Goal: Task Accomplishment & Management: Manage account settings

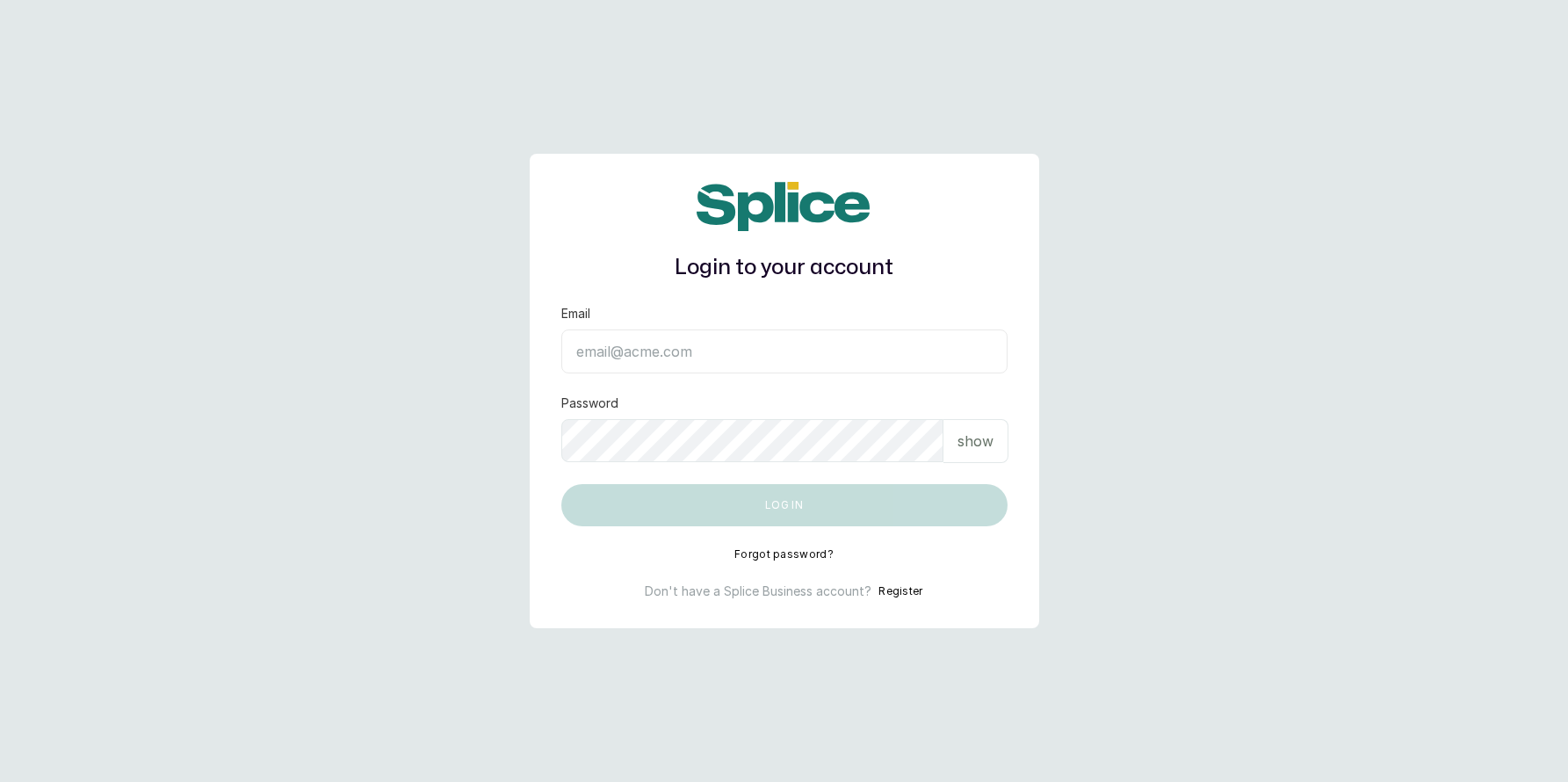
click at [667, 348] on input "Email" at bounding box center [784, 351] width 446 height 44
type input "[EMAIL_ADDRESS][DOMAIN_NAME]"
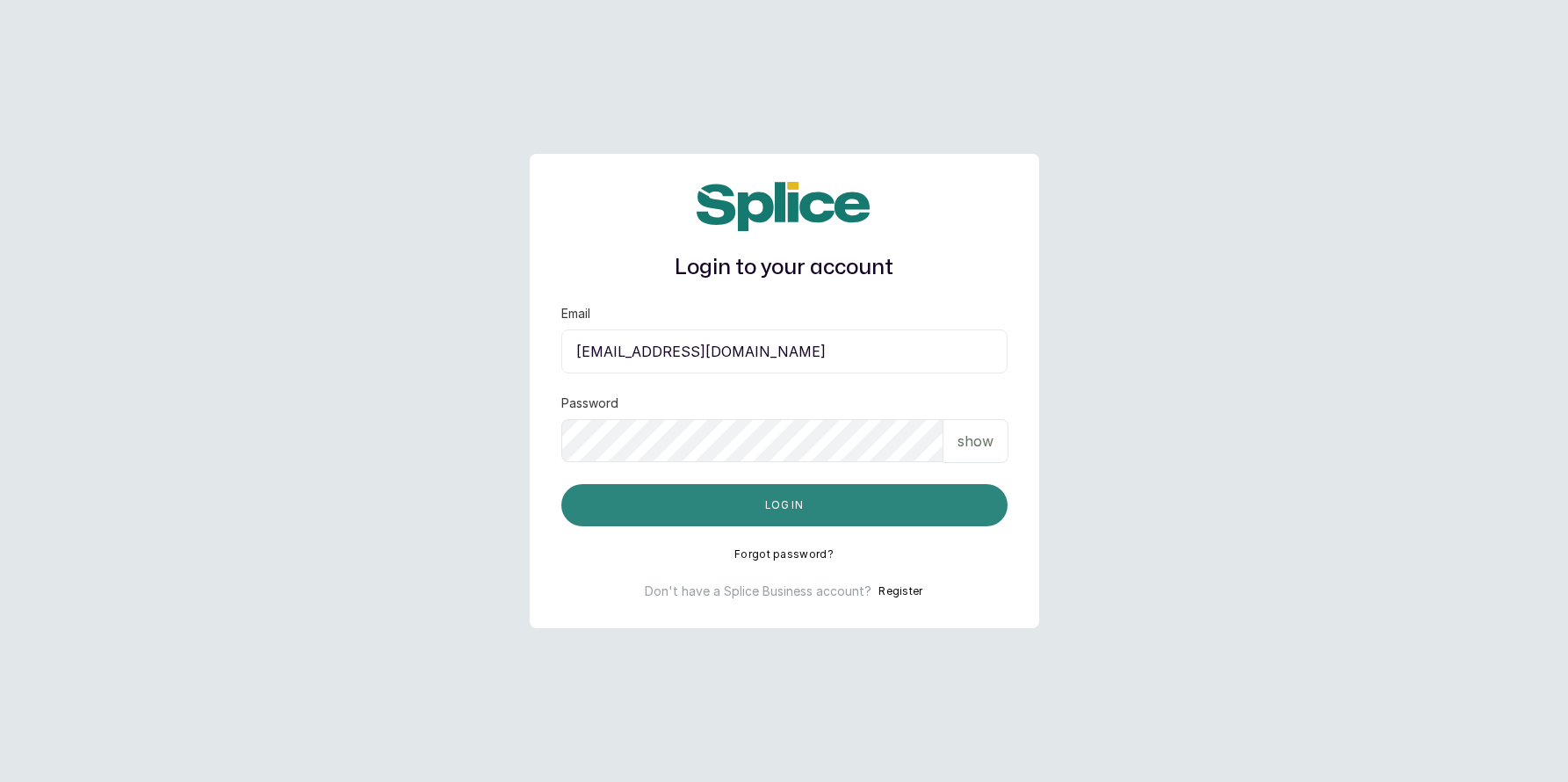
click at [766, 503] on button "Log in" at bounding box center [784, 505] width 446 height 42
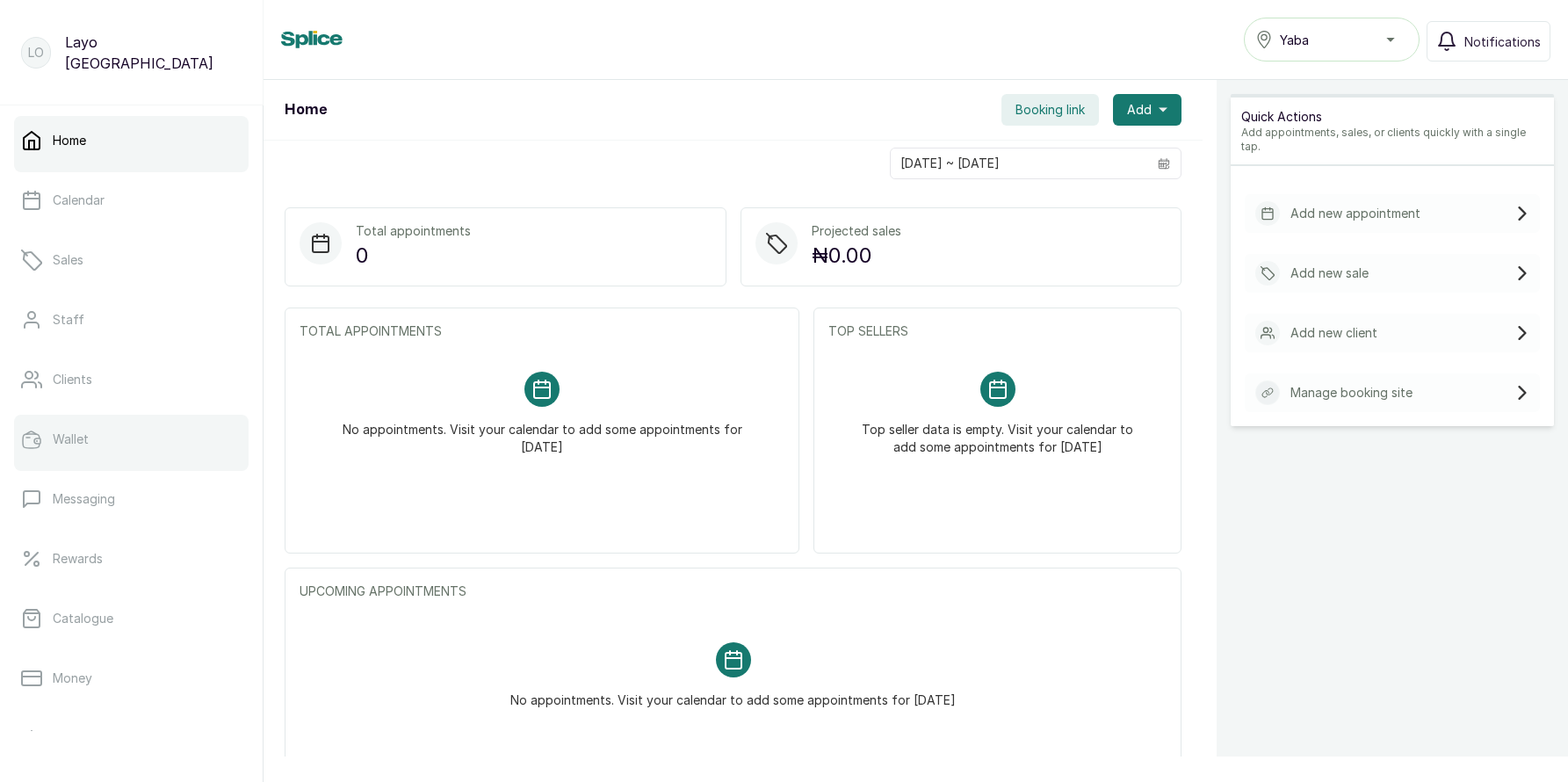
scroll to position [220, 0]
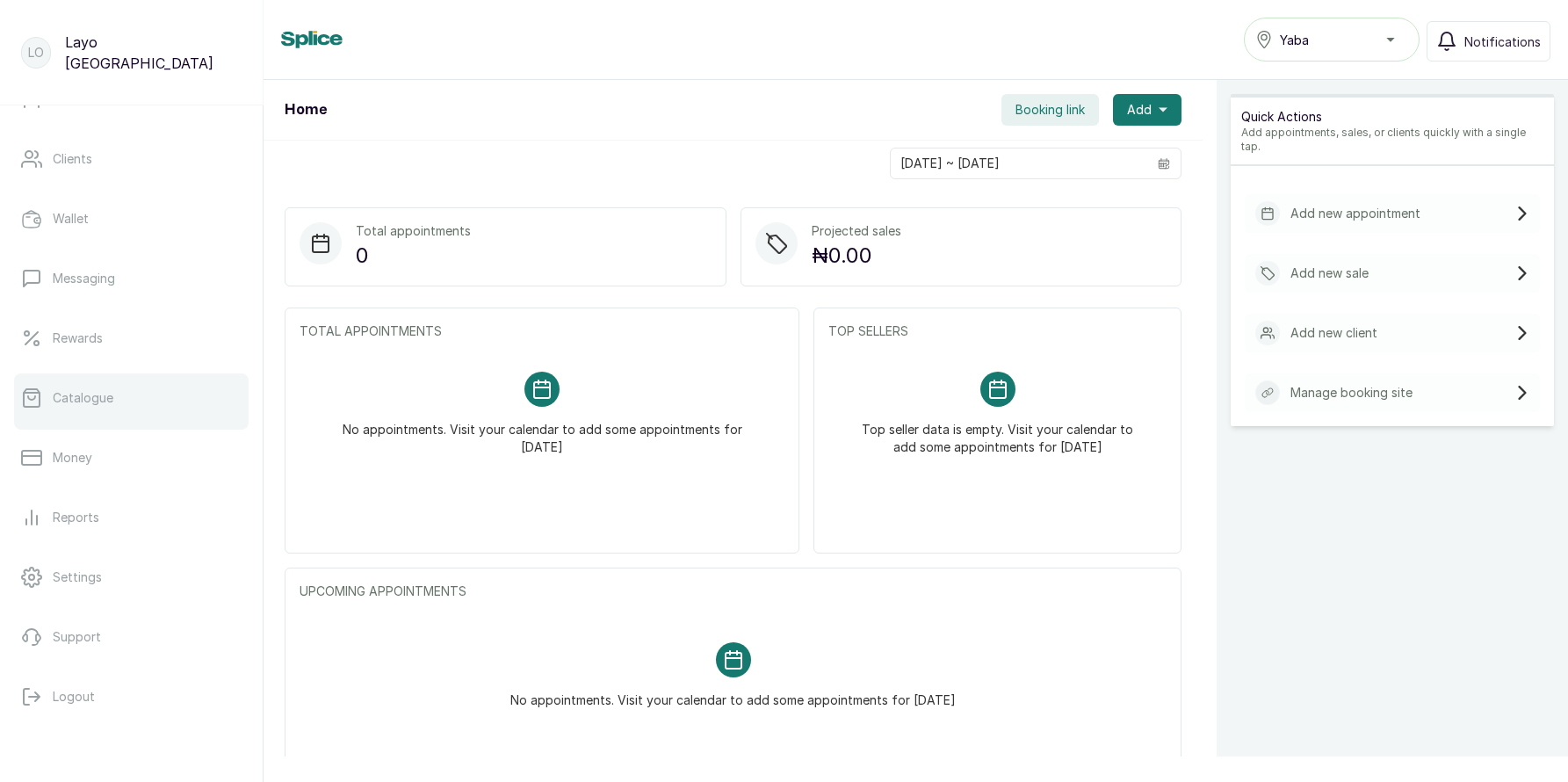
click at [110, 399] on p "Catalogue" at bounding box center [82, 398] width 61 height 18
